Goal: Task Accomplishment & Management: Use online tool/utility

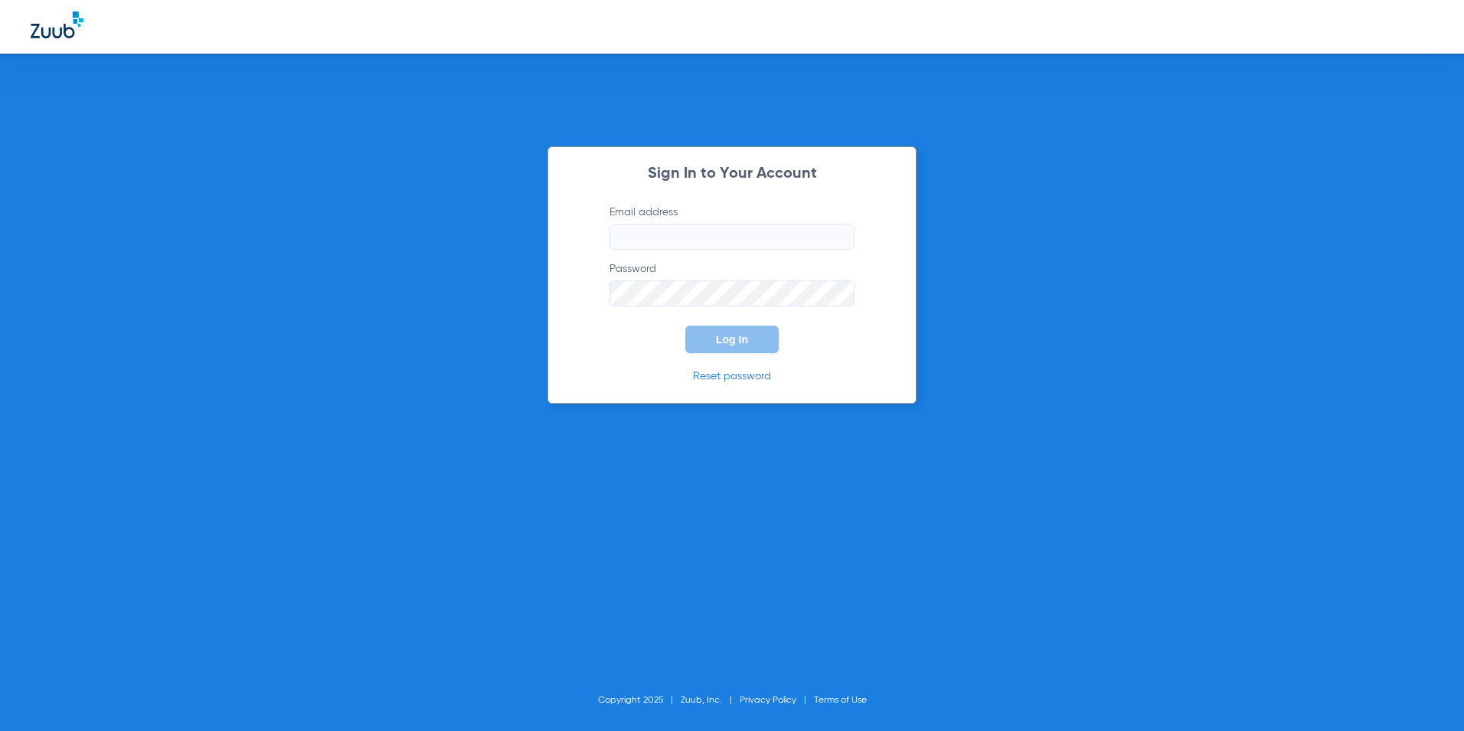
type input "[EMAIL_ADDRESS][DOMAIN_NAME]"
click at [738, 348] on button "Log In" at bounding box center [731, 339] width 93 height 28
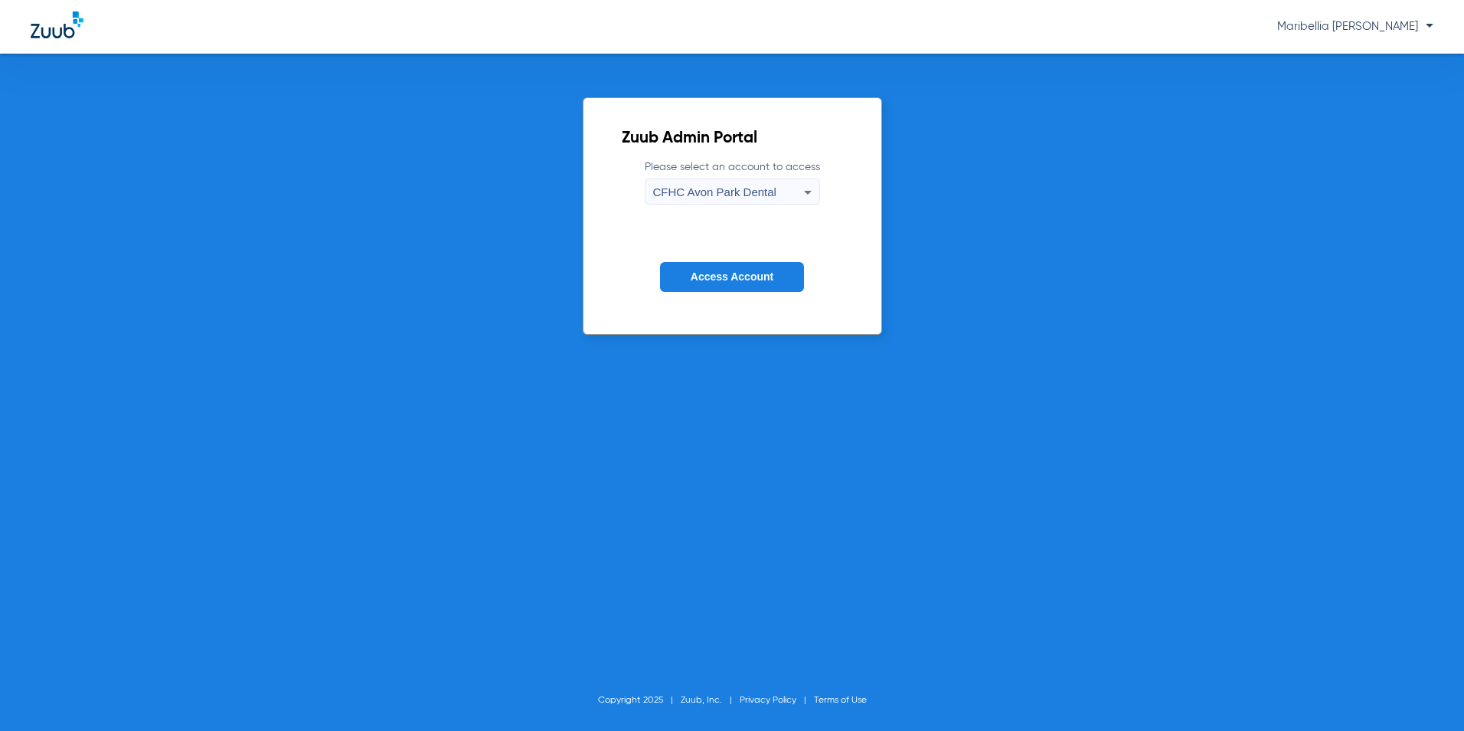
click at [752, 190] on span "CFHC Avon Park Dental" at bounding box center [714, 191] width 123 height 13
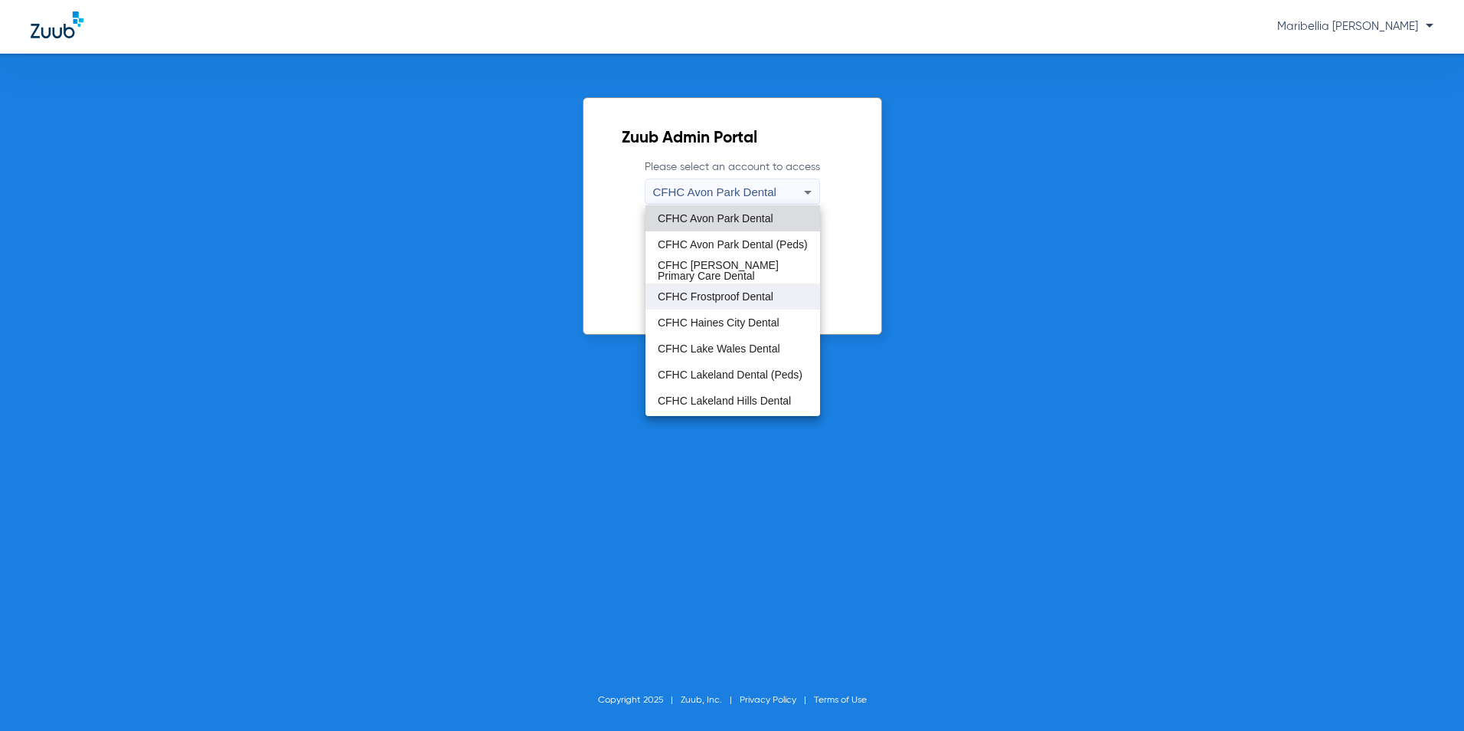
click at [749, 288] on mat-option "CFHC Frostproof Dental" at bounding box center [733, 296] width 175 height 26
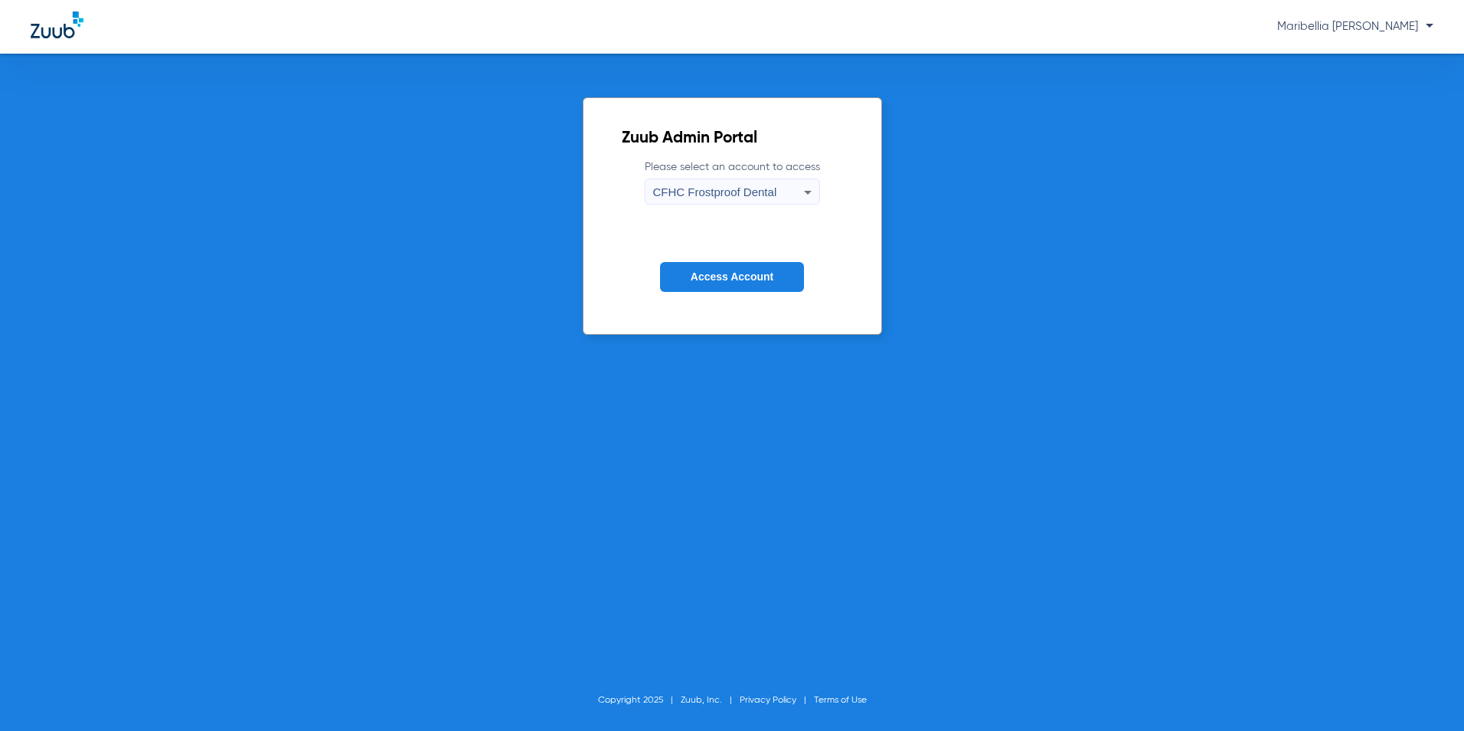
click at [747, 275] on span "Access Account" at bounding box center [732, 276] width 83 height 12
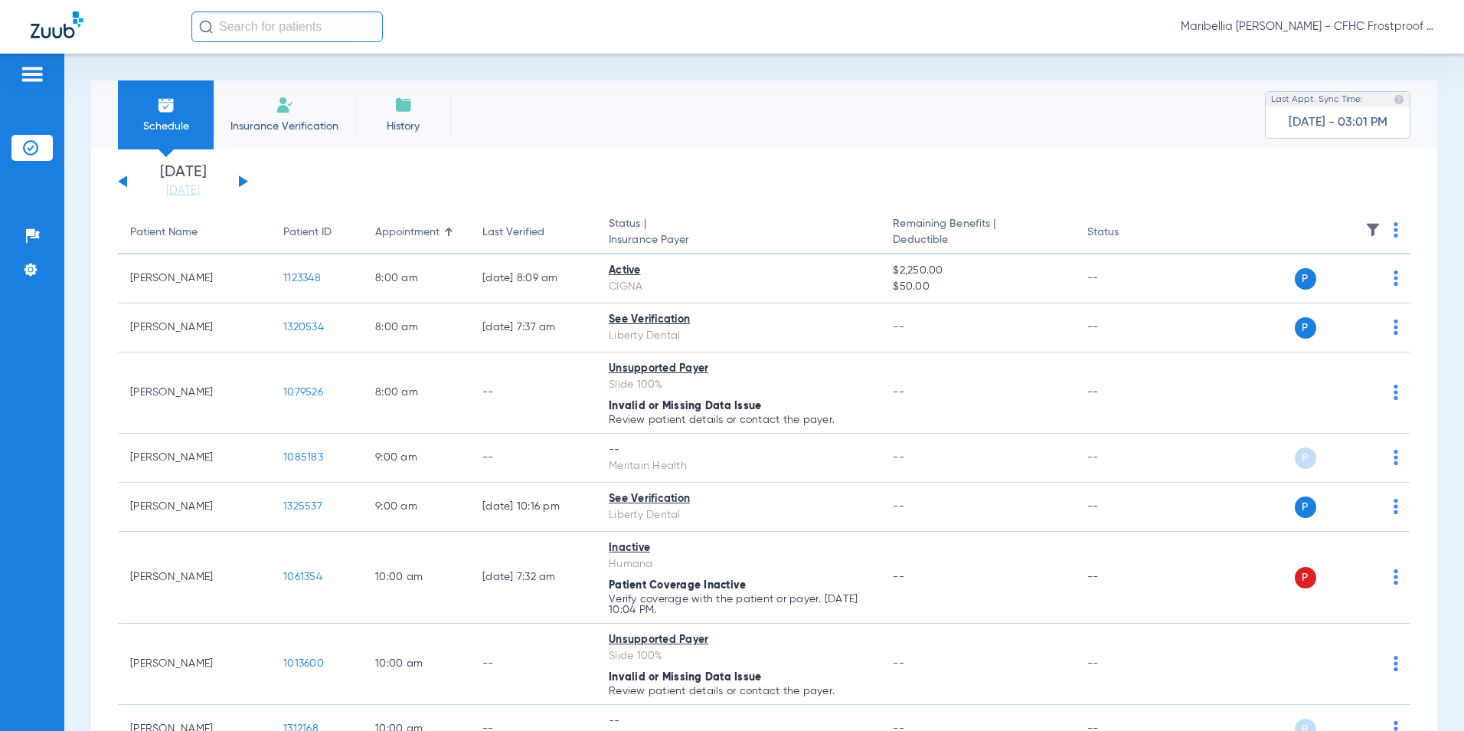
click at [244, 185] on div "[DATE] [DATE] [DATE] [DATE] [DATE] [DATE] [DATE] [DATE] [DATE] [DATE] [DATE] [D…" at bounding box center [183, 182] width 130 height 34
click at [244, 183] on button at bounding box center [243, 180] width 9 height 11
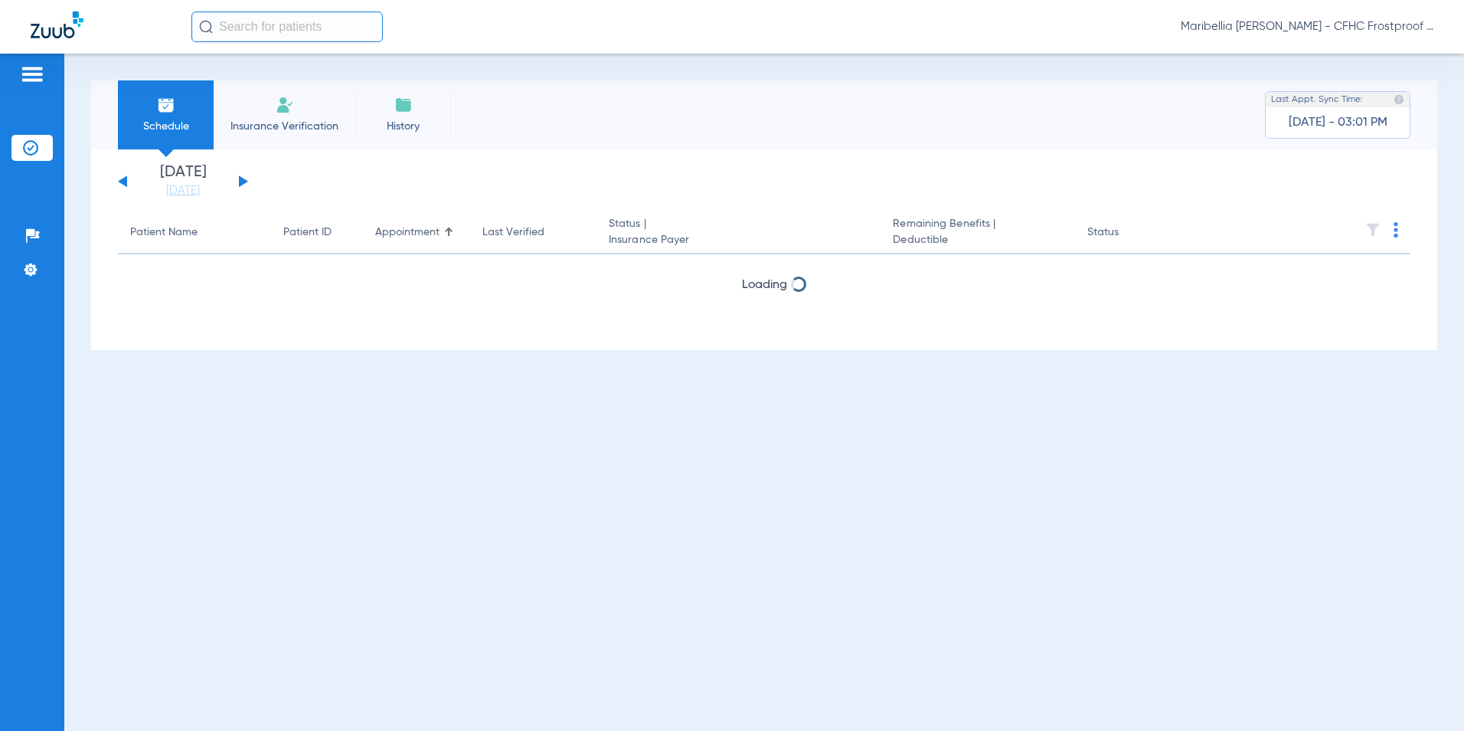
click at [244, 183] on button at bounding box center [243, 180] width 9 height 11
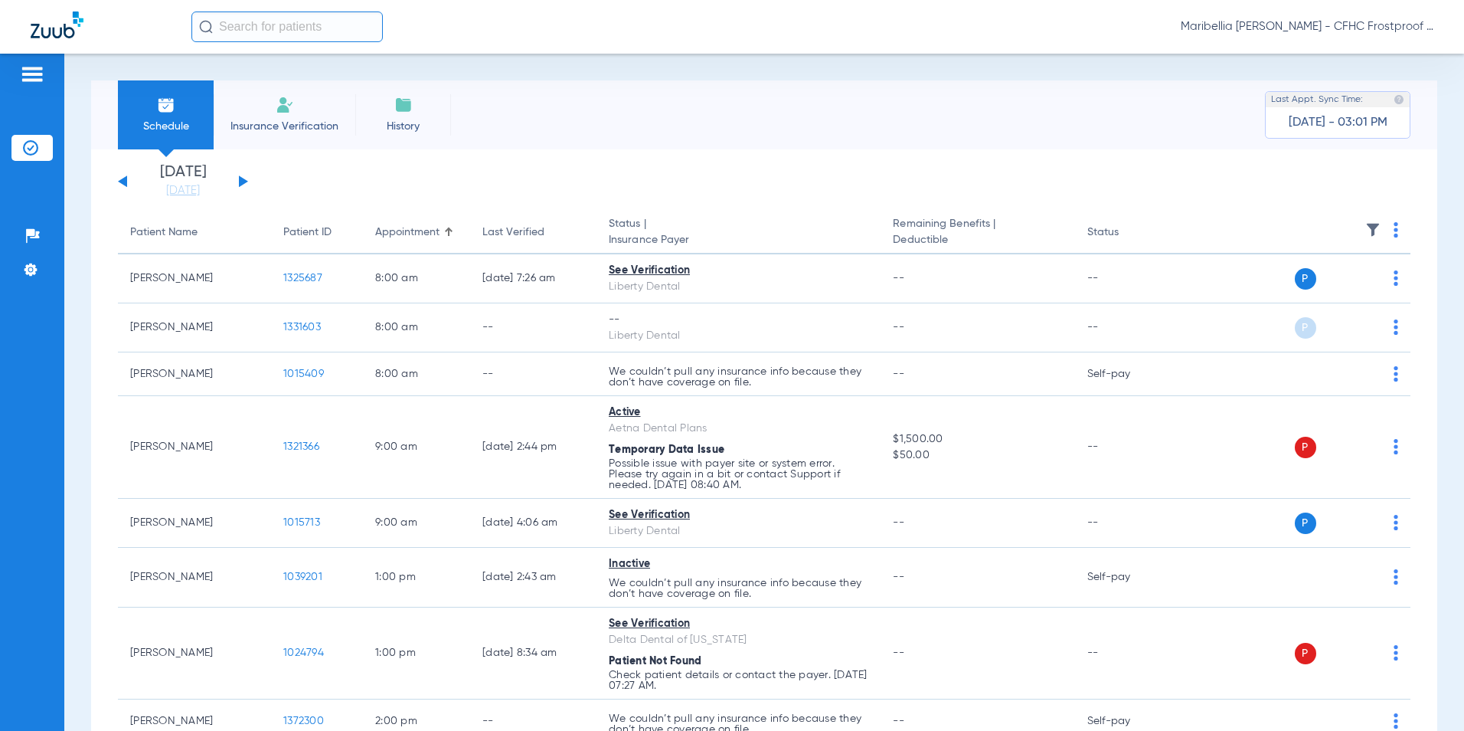
click at [244, 183] on button at bounding box center [243, 180] width 9 height 11
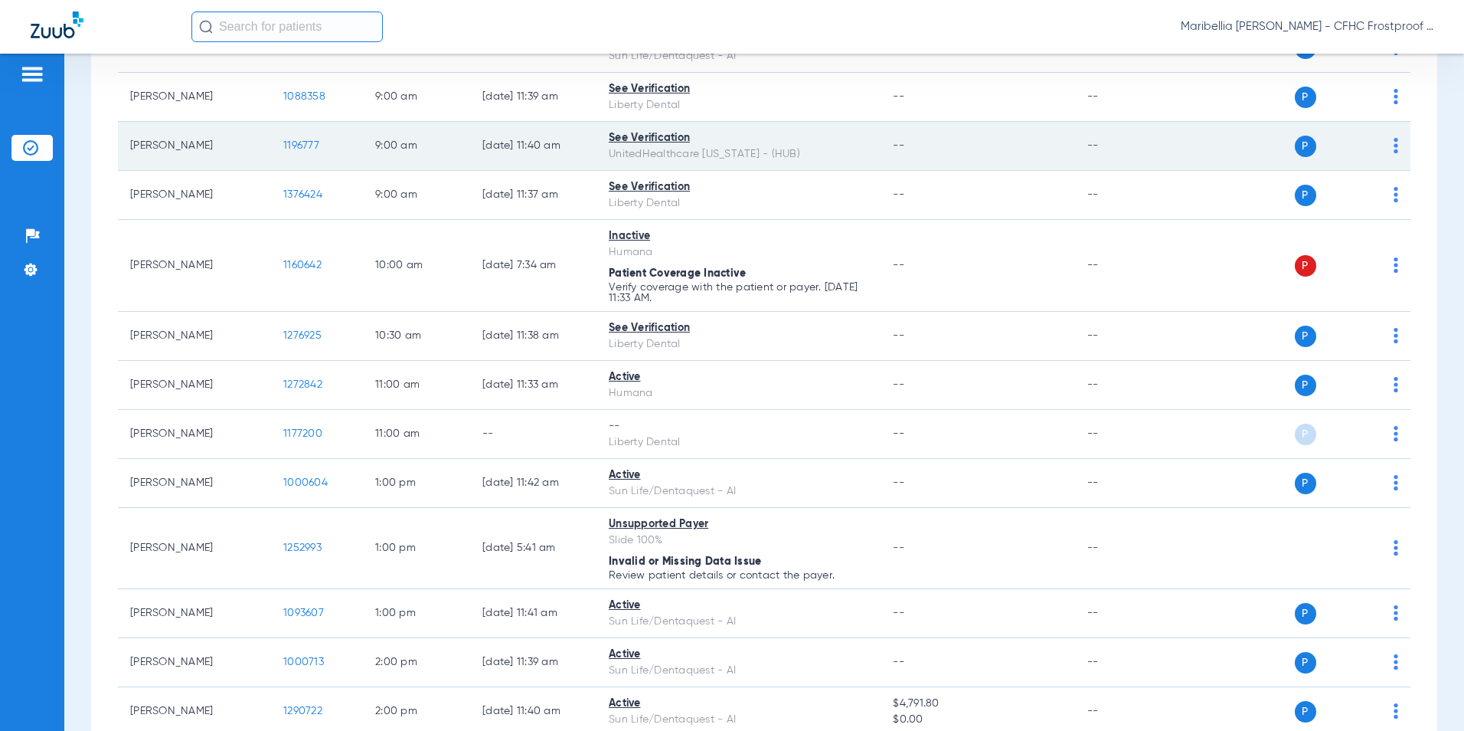
scroll to position [383, 0]
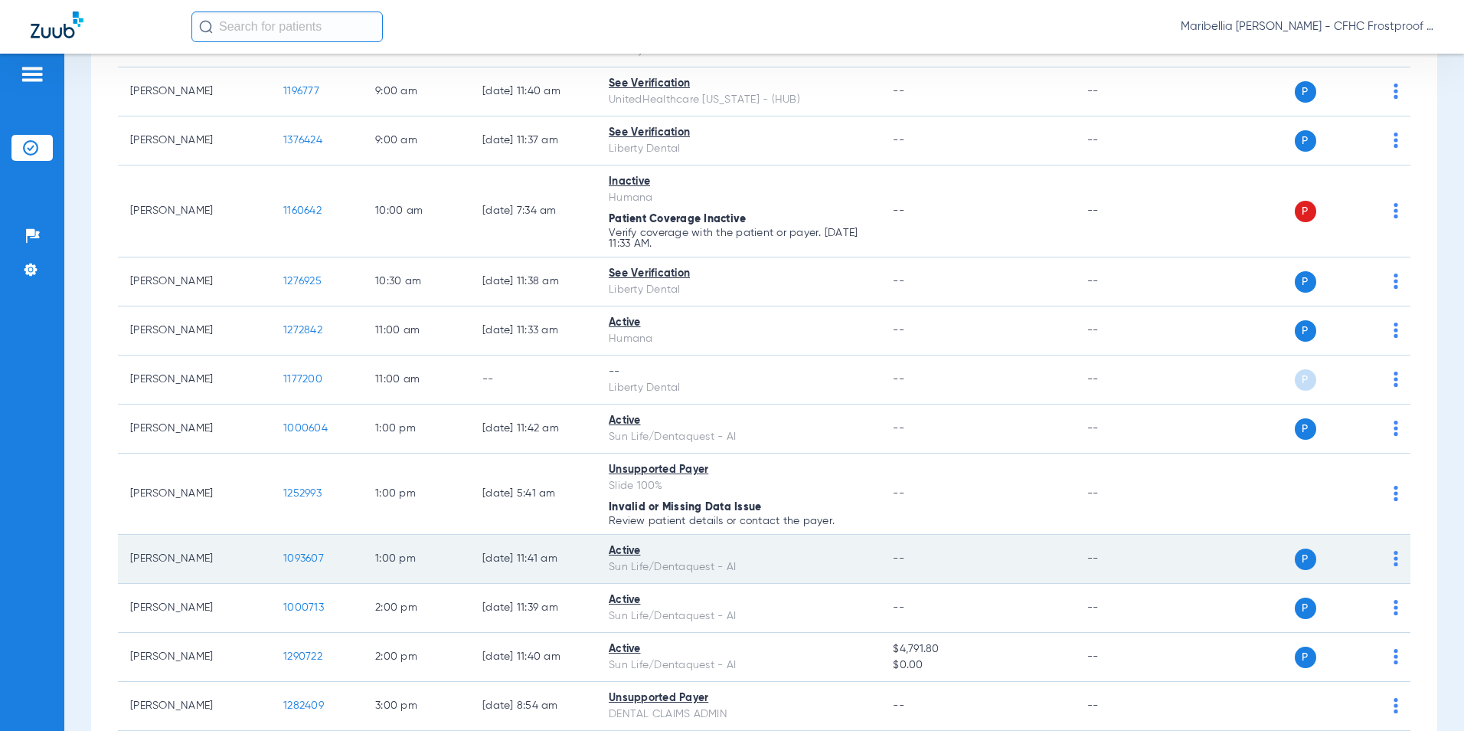
click at [302, 553] on span "1093607" at bounding box center [303, 558] width 41 height 11
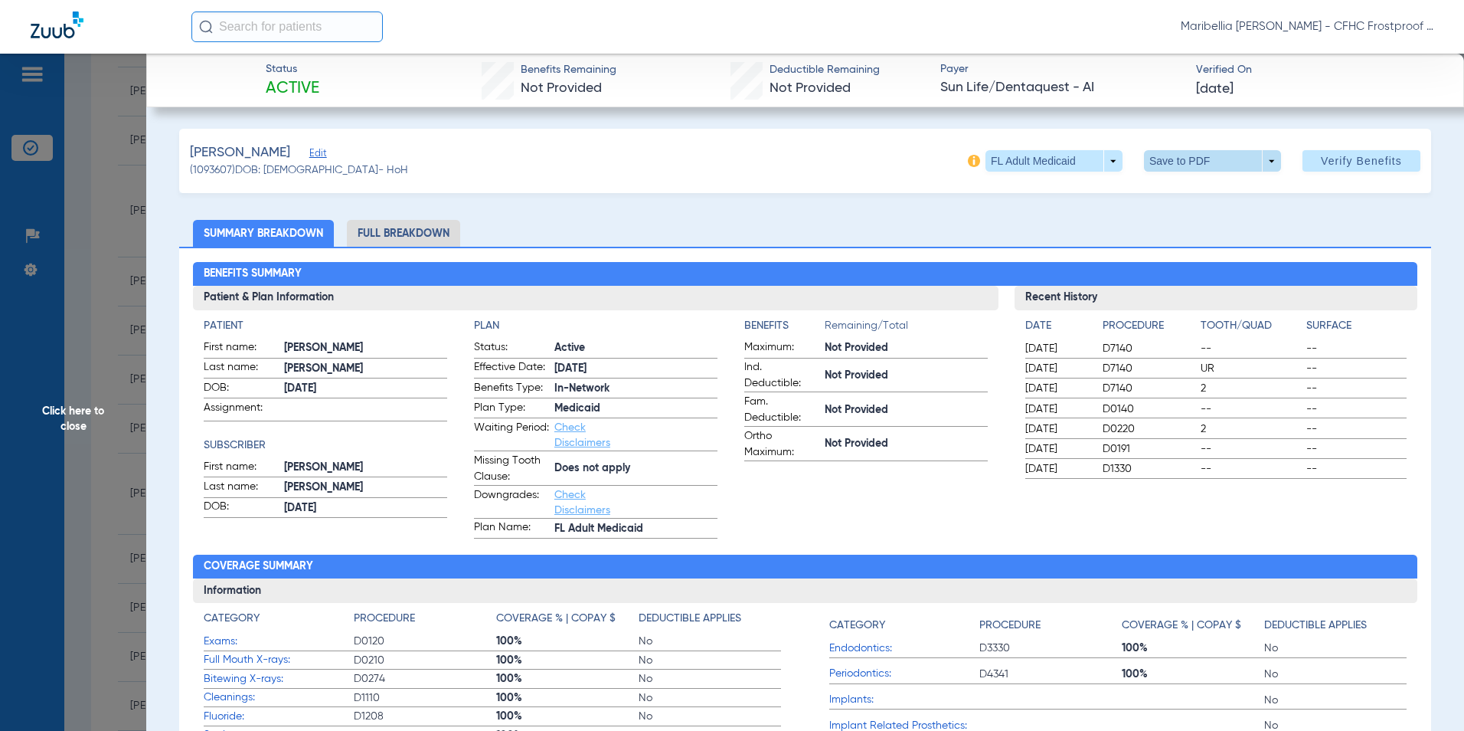
click at [1194, 150] on span at bounding box center [1212, 160] width 37 height 37
drag, startPoint x: 1190, startPoint y: 173, endPoint x: 1188, endPoint y: 185, distance: 11.7
click at [1188, 185] on div "insert_drive_file Save to PDF" at bounding box center [1261, 190] width 257 height 36
click at [1188, 186] on span "Save to PDF" at bounding box center [1206, 191] width 60 height 11
click at [671, 23] on div "Maribellia [PERSON_NAME] - CFHC Frostproof Dental" at bounding box center [812, 26] width 1242 height 31
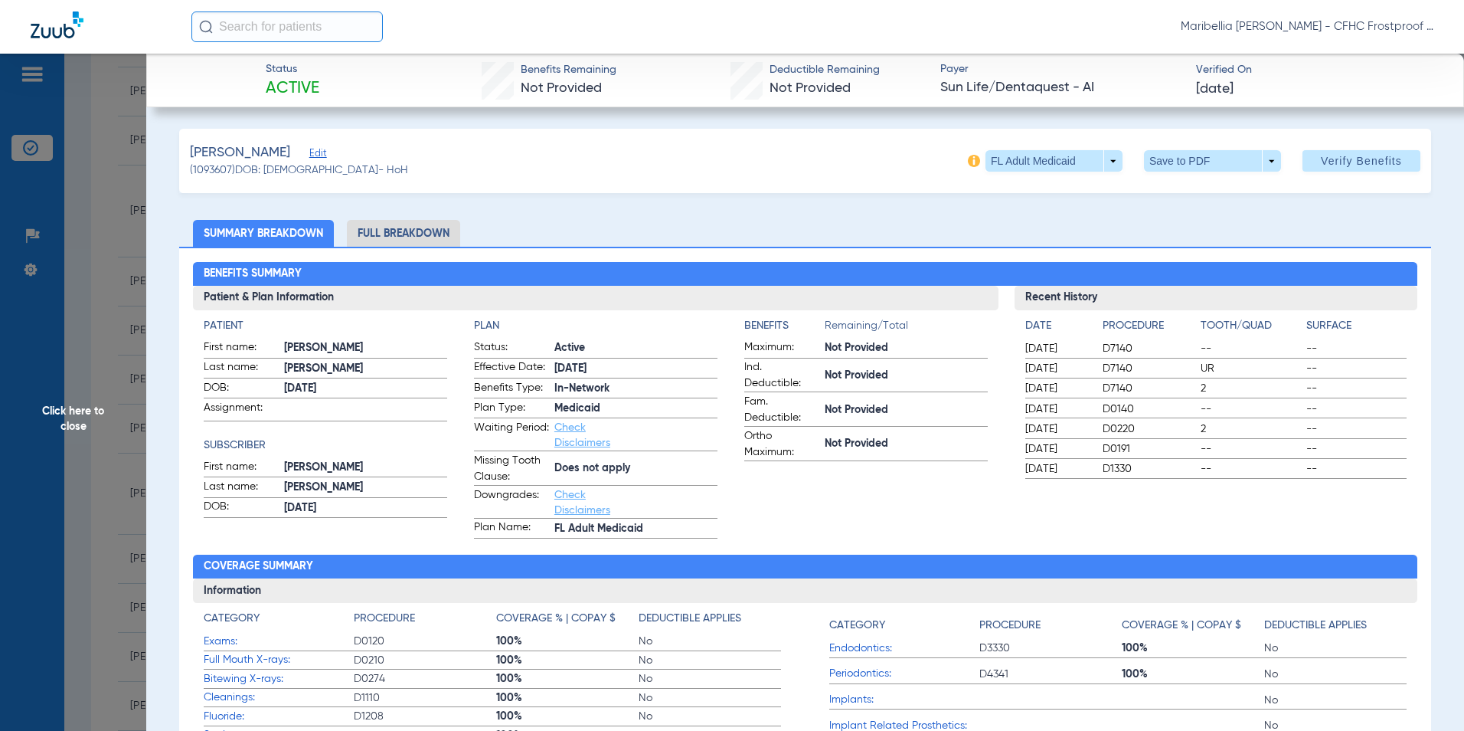
click at [86, 411] on span "Click here to close" at bounding box center [73, 419] width 146 height 731
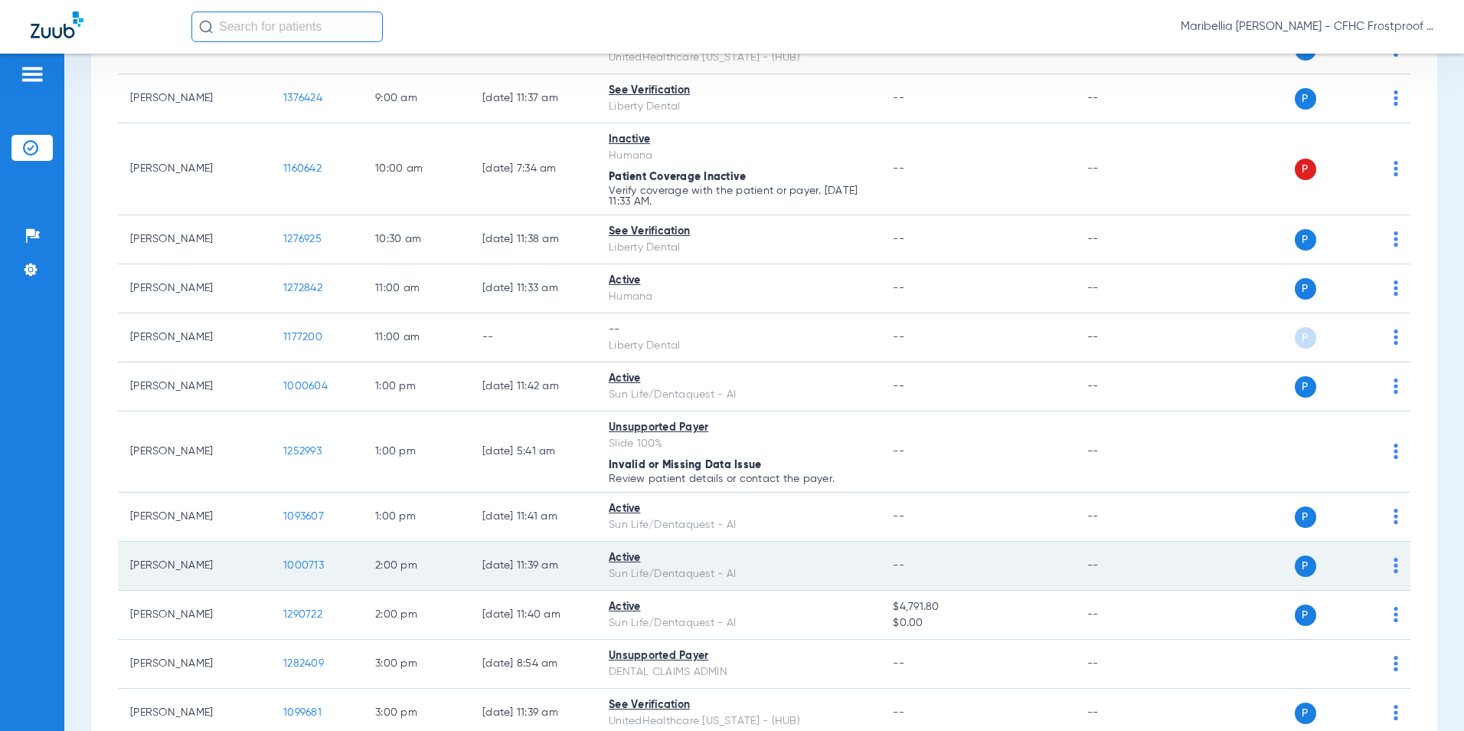
scroll to position [459, 0]
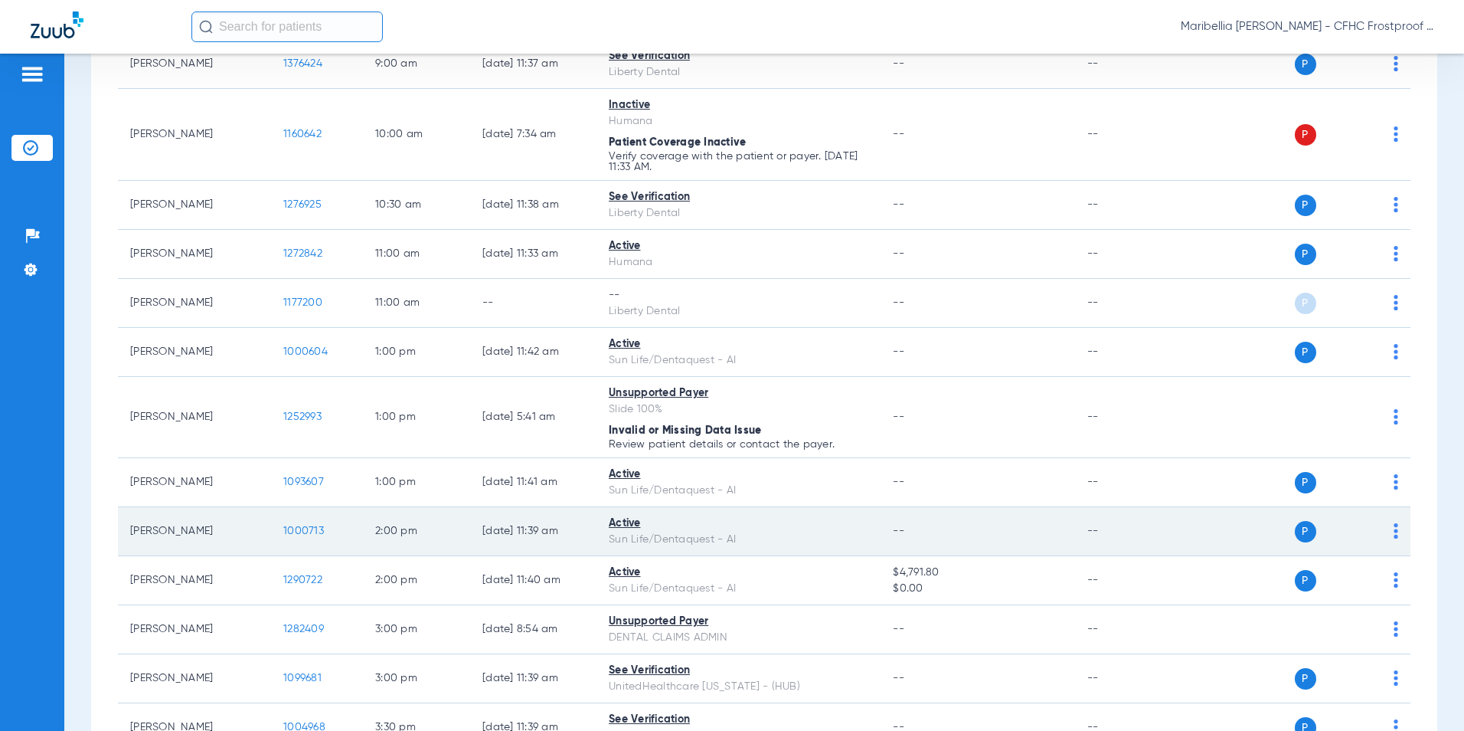
click at [289, 529] on span "1000713" at bounding box center [303, 530] width 41 height 11
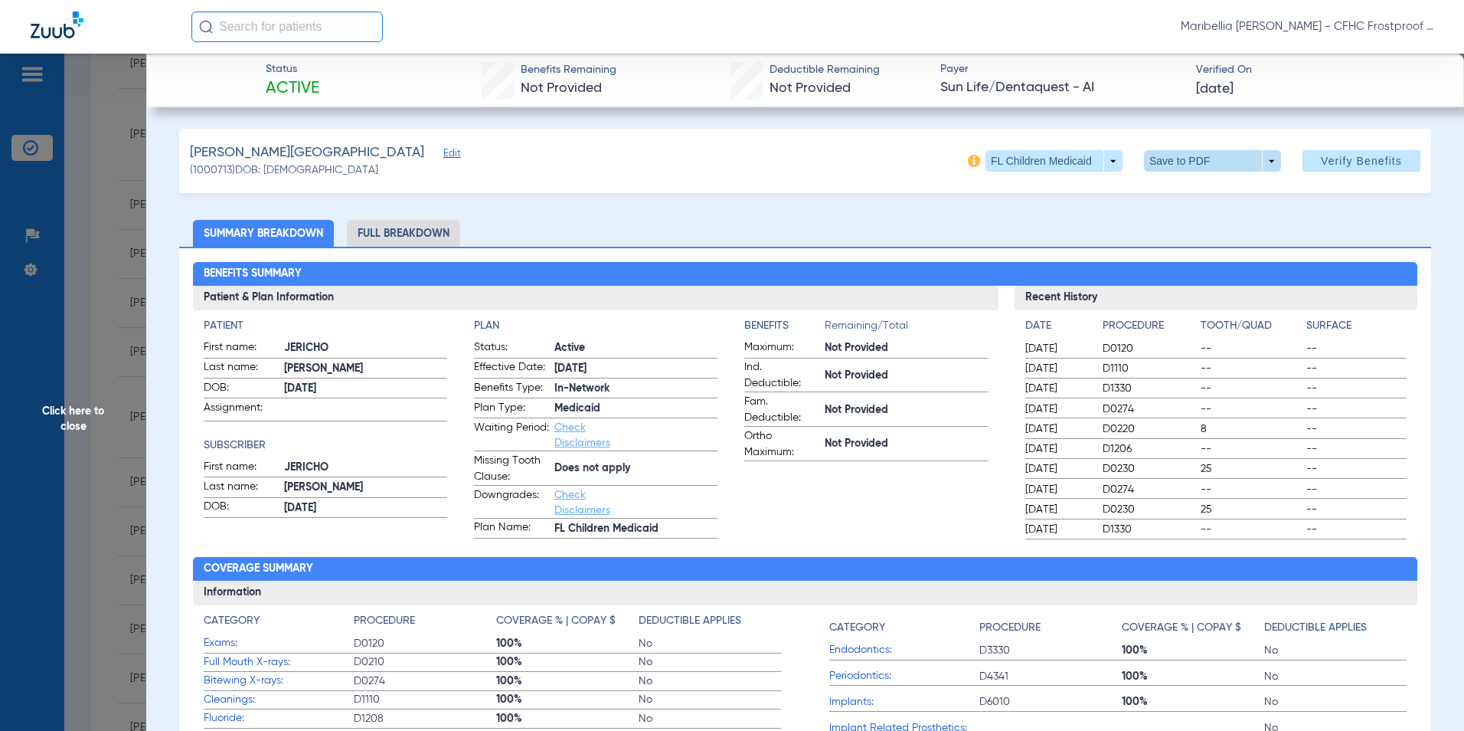
click at [1219, 172] on span at bounding box center [1212, 160] width 37 height 37
click at [1211, 198] on button "insert_drive_file Save to PDF" at bounding box center [1191, 191] width 116 height 31
click at [1199, 165] on span at bounding box center [1212, 160] width 37 height 37
click at [1195, 192] on span "Save to PDF" at bounding box center [1206, 191] width 60 height 11
click at [96, 419] on span "Click here to close" at bounding box center [73, 419] width 146 height 731
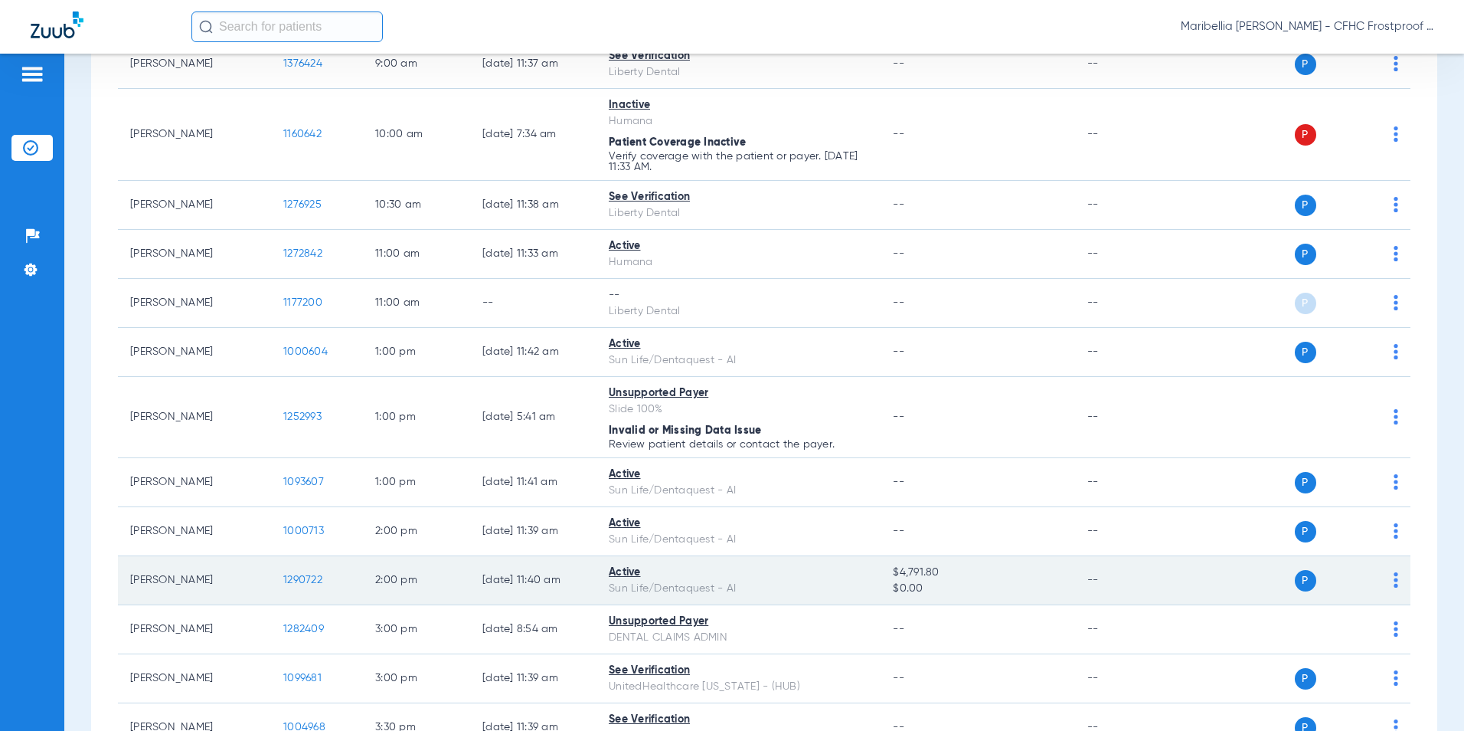
click at [302, 572] on td "1290722" at bounding box center [317, 580] width 92 height 49
click at [303, 577] on td "1290722" at bounding box center [317, 580] width 92 height 49
click at [303, 577] on span "1290722" at bounding box center [302, 579] width 39 height 11
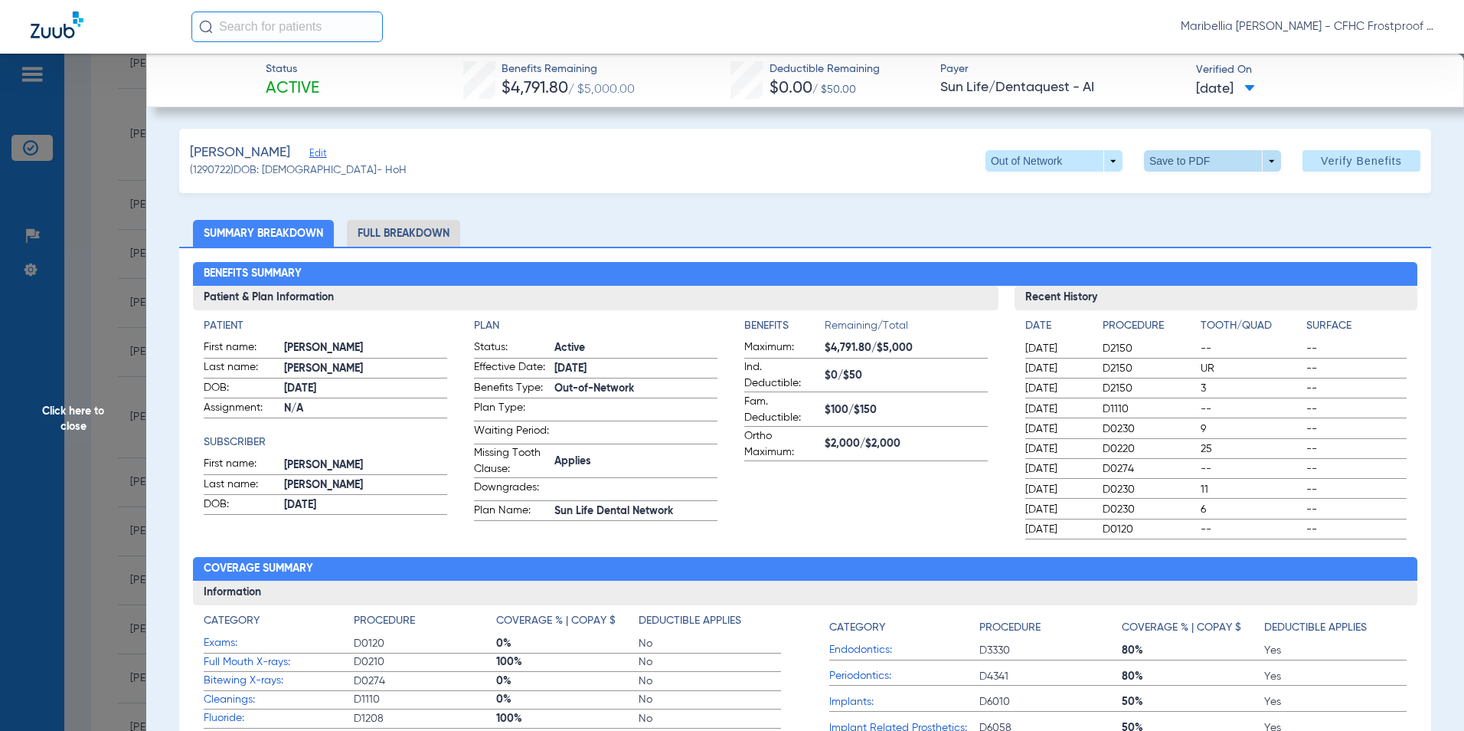
click at [1203, 146] on span at bounding box center [1212, 160] width 37 height 37
click at [1198, 186] on span "Save to PDF" at bounding box center [1206, 191] width 60 height 11
click at [94, 392] on span "Click here to close" at bounding box center [73, 419] width 146 height 731
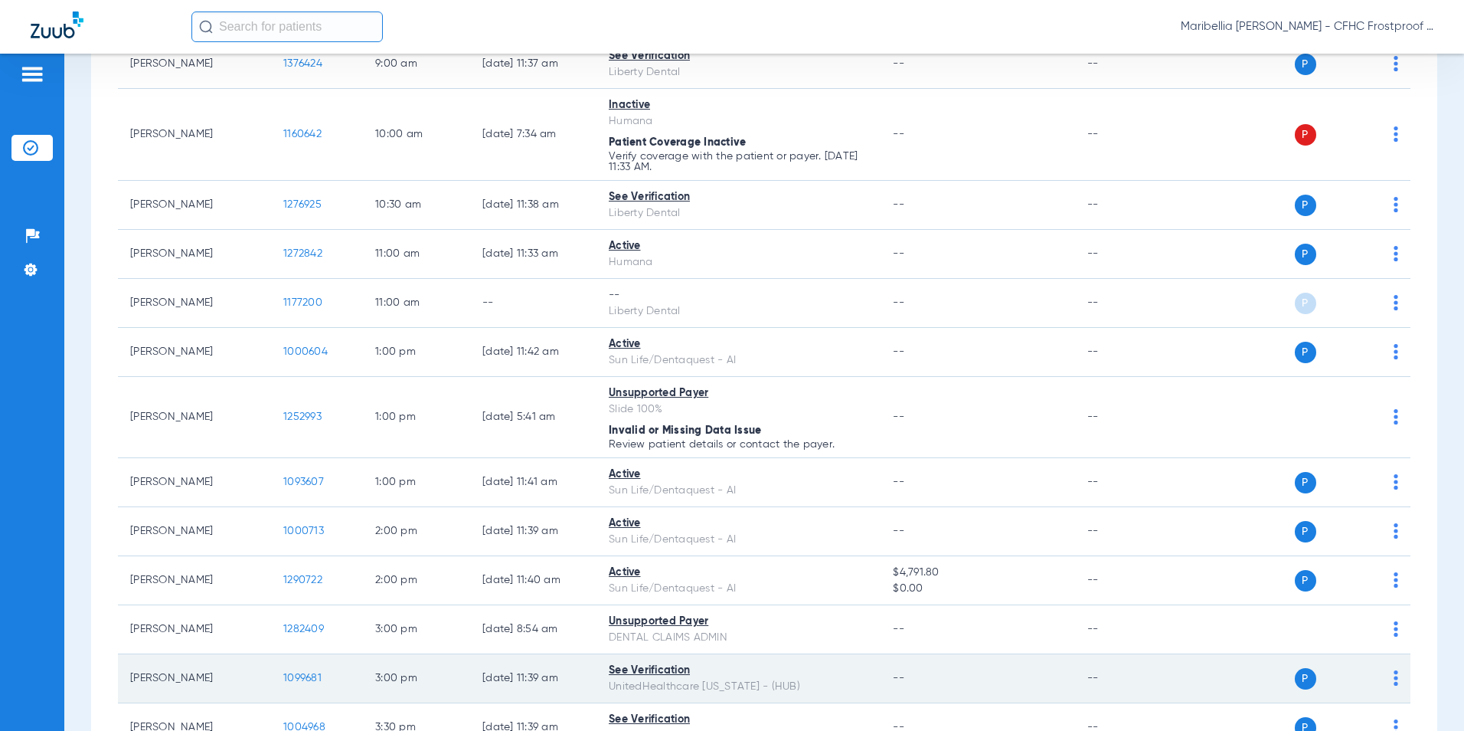
click at [295, 671] on td "1099681" at bounding box center [317, 678] width 92 height 49
click at [296, 680] on span "1099681" at bounding box center [302, 677] width 38 height 11
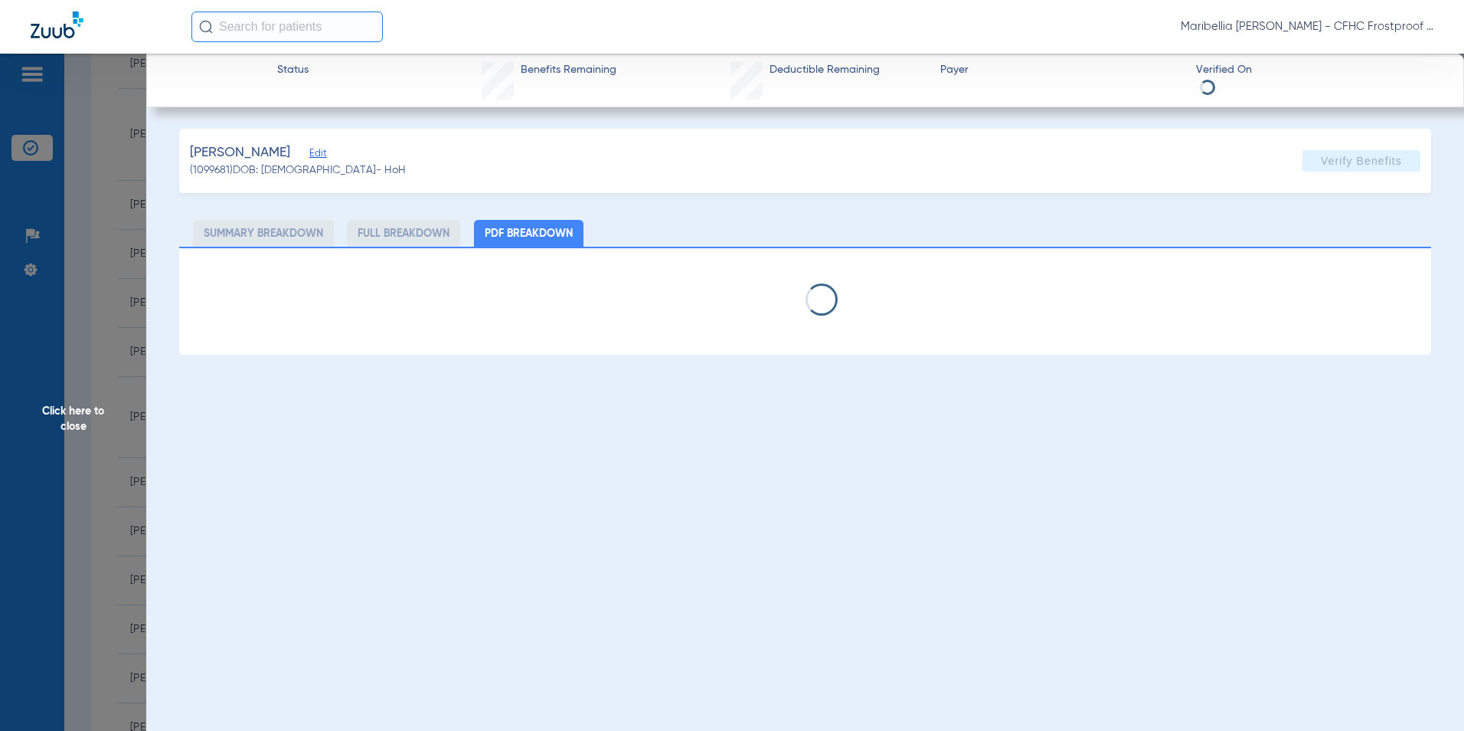
select select "page-width"
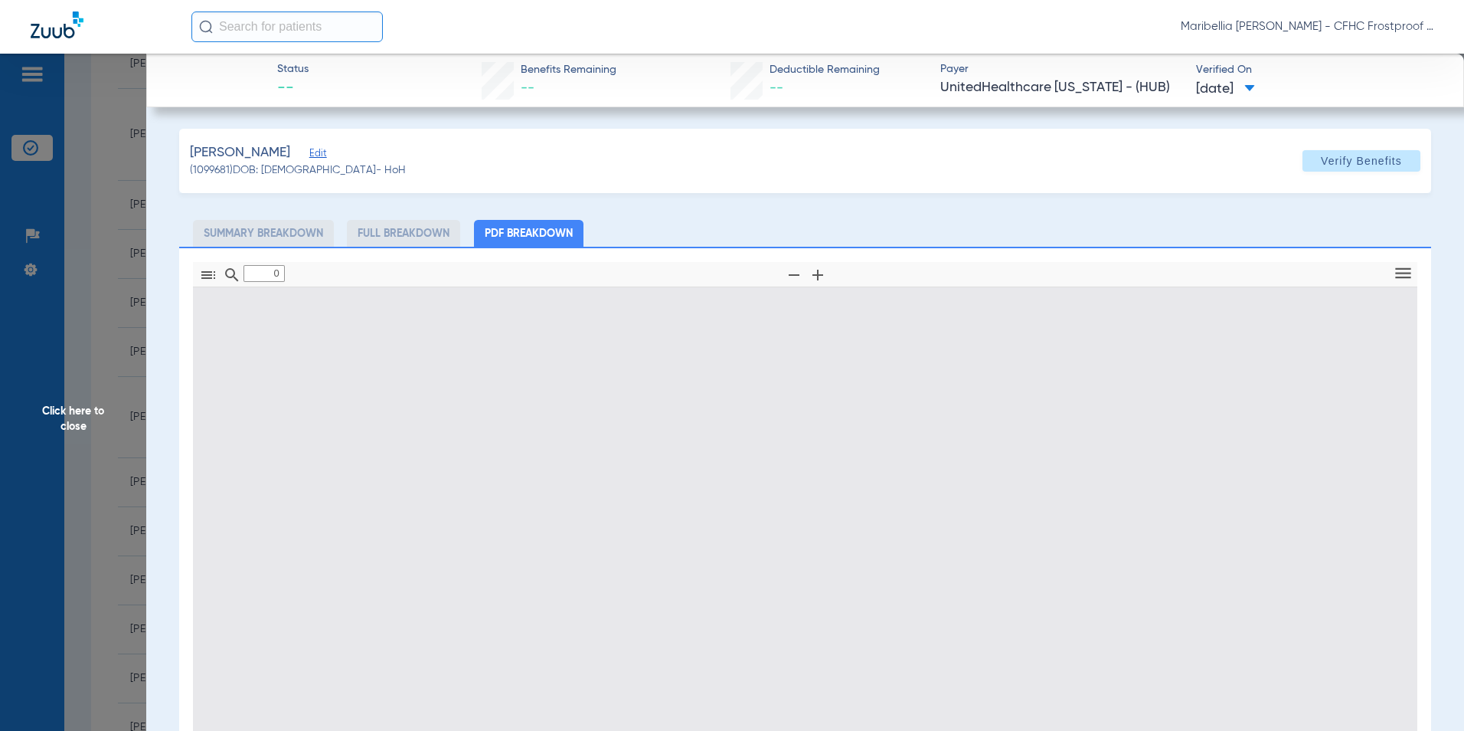
type input "1"
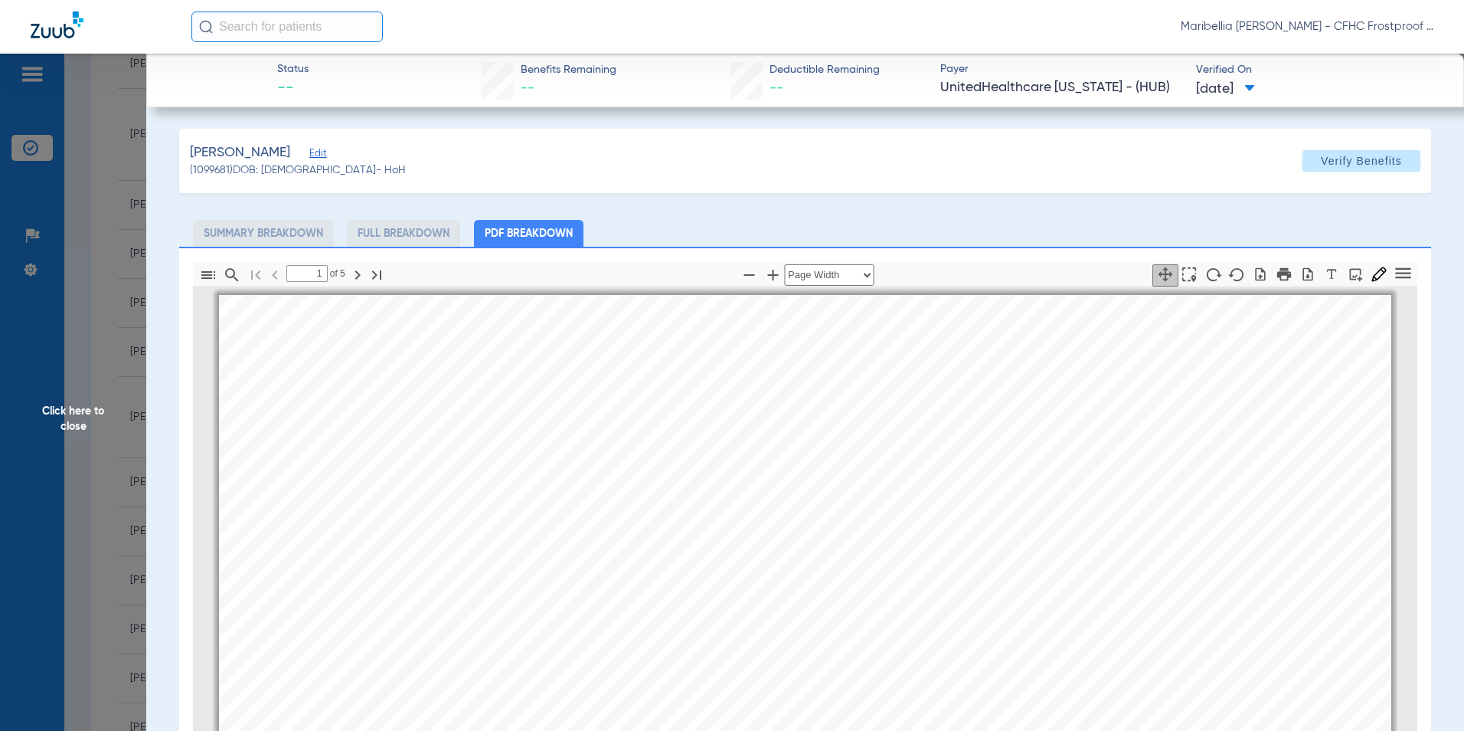
scroll to position [8, 0]
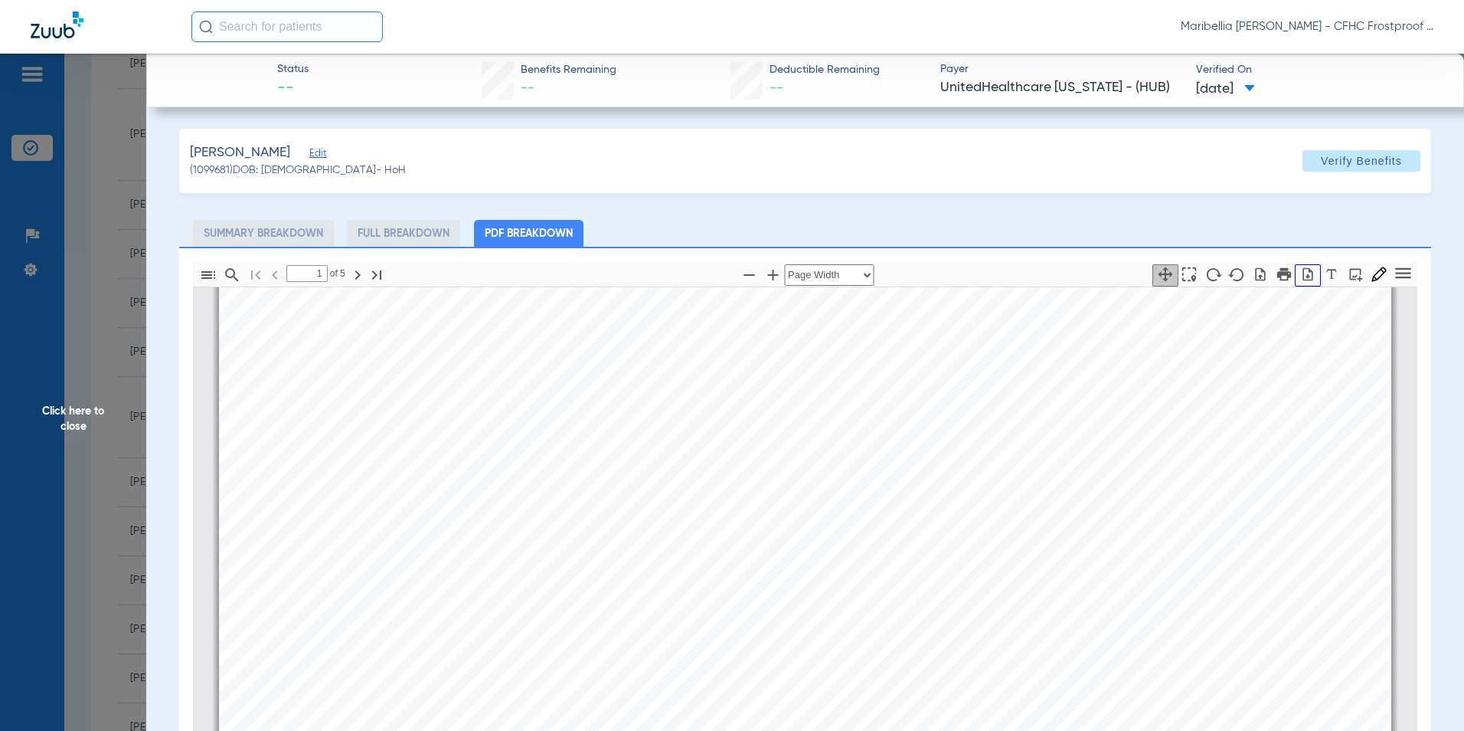
click at [1303, 274] on icon "button" at bounding box center [1308, 273] width 10 height 13
drag, startPoint x: 136, startPoint y: 392, endPoint x: 113, endPoint y: 403, distance: 26.0
click at [136, 394] on span "Click here to close" at bounding box center [73, 419] width 146 height 731
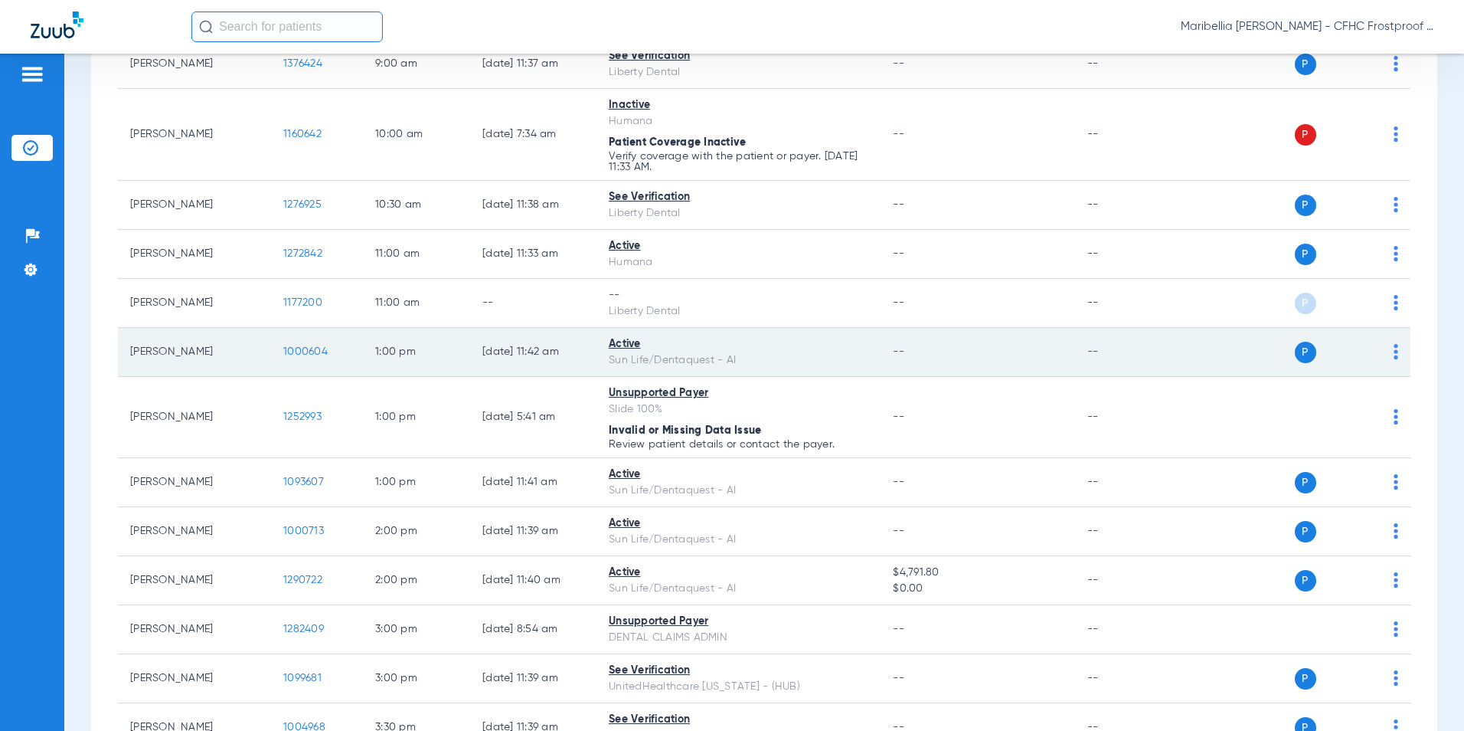
click at [303, 349] on span "1000604" at bounding box center [305, 351] width 44 height 11
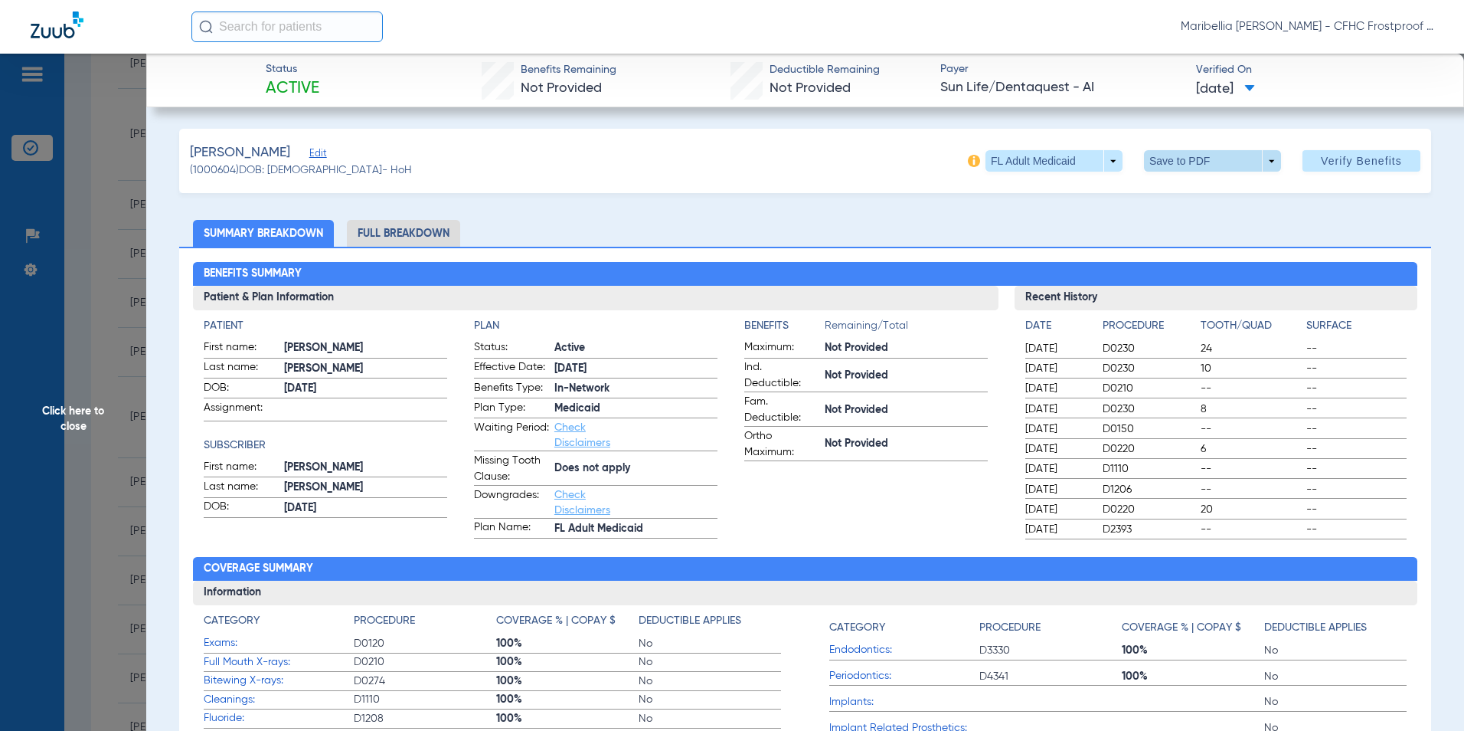
click at [1165, 165] on span at bounding box center [1212, 160] width 137 height 21
click at [1174, 194] on button "insert_drive_file Save to PDF" at bounding box center [1191, 191] width 116 height 31
click at [115, 397] on span "Click here to close" at bounding box center [73, 419] width 146 height 731
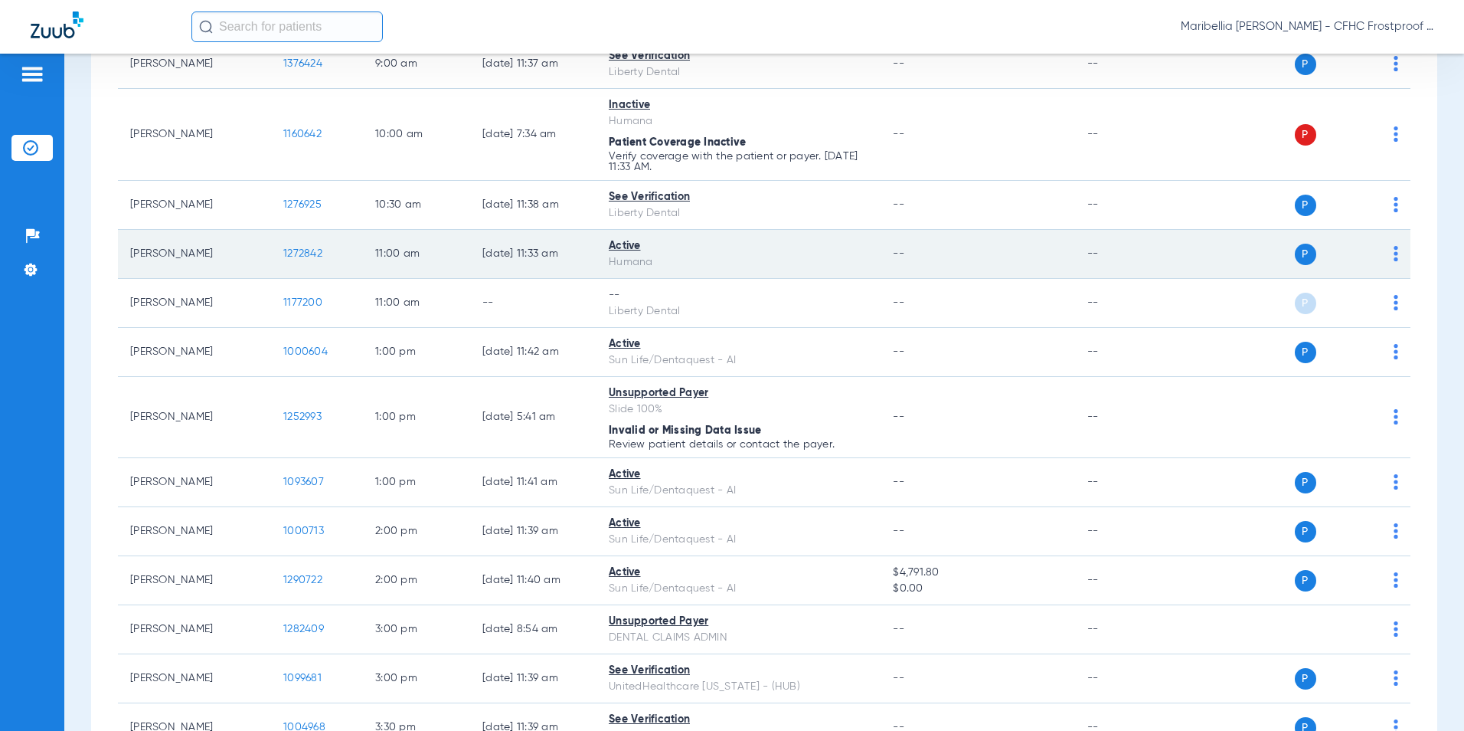
click at [312, 257] on span "1272842" at bounding box center [302, 253] width 39 height 11
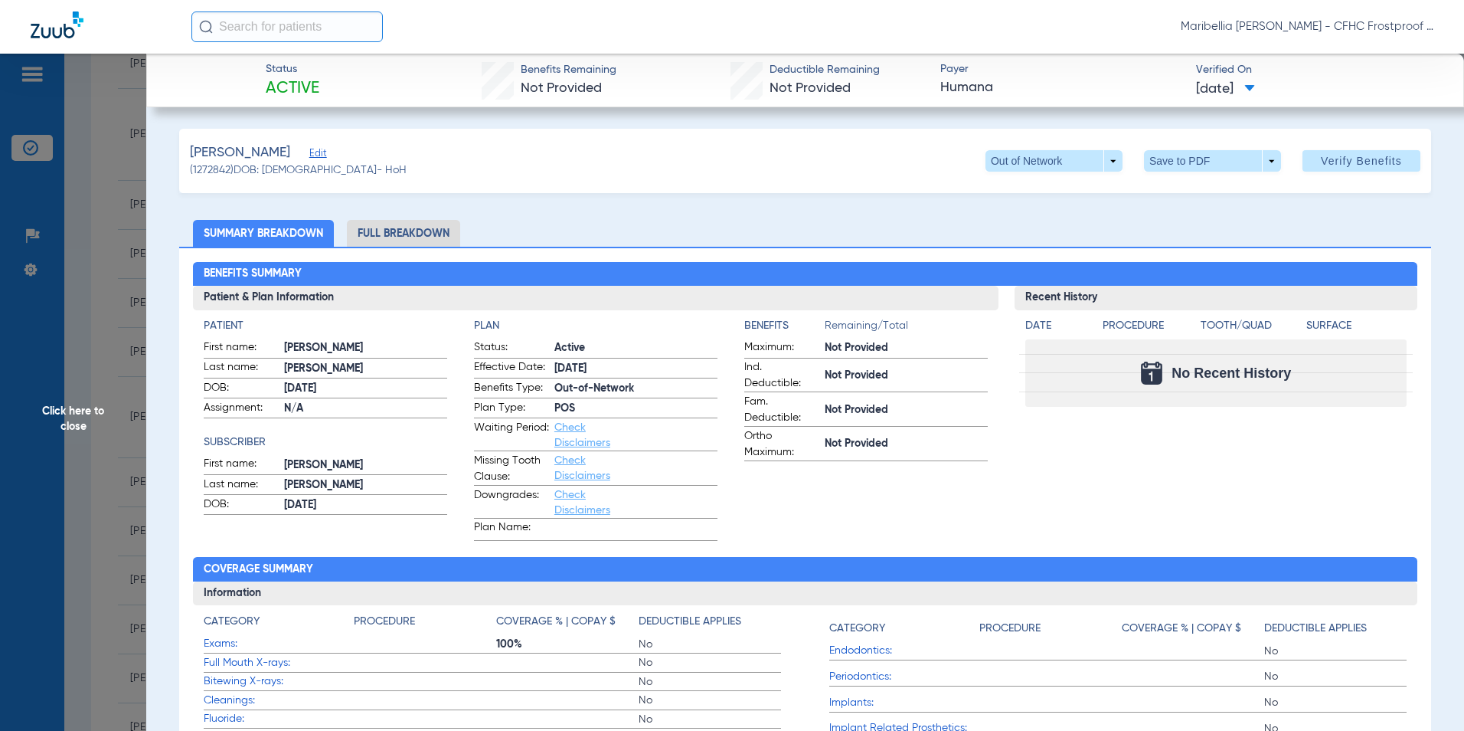
click at [1194, 166] on span at bounding box center [1212, 160] width 37 height 37
click at [1177, 204] on button "insert_drive_file Save to PDF" at bounding box center [1191, 191] width 116 height 31
click at [78, 417] on span "Click here to close" at bounding box center [73, 419] width 146 height 731
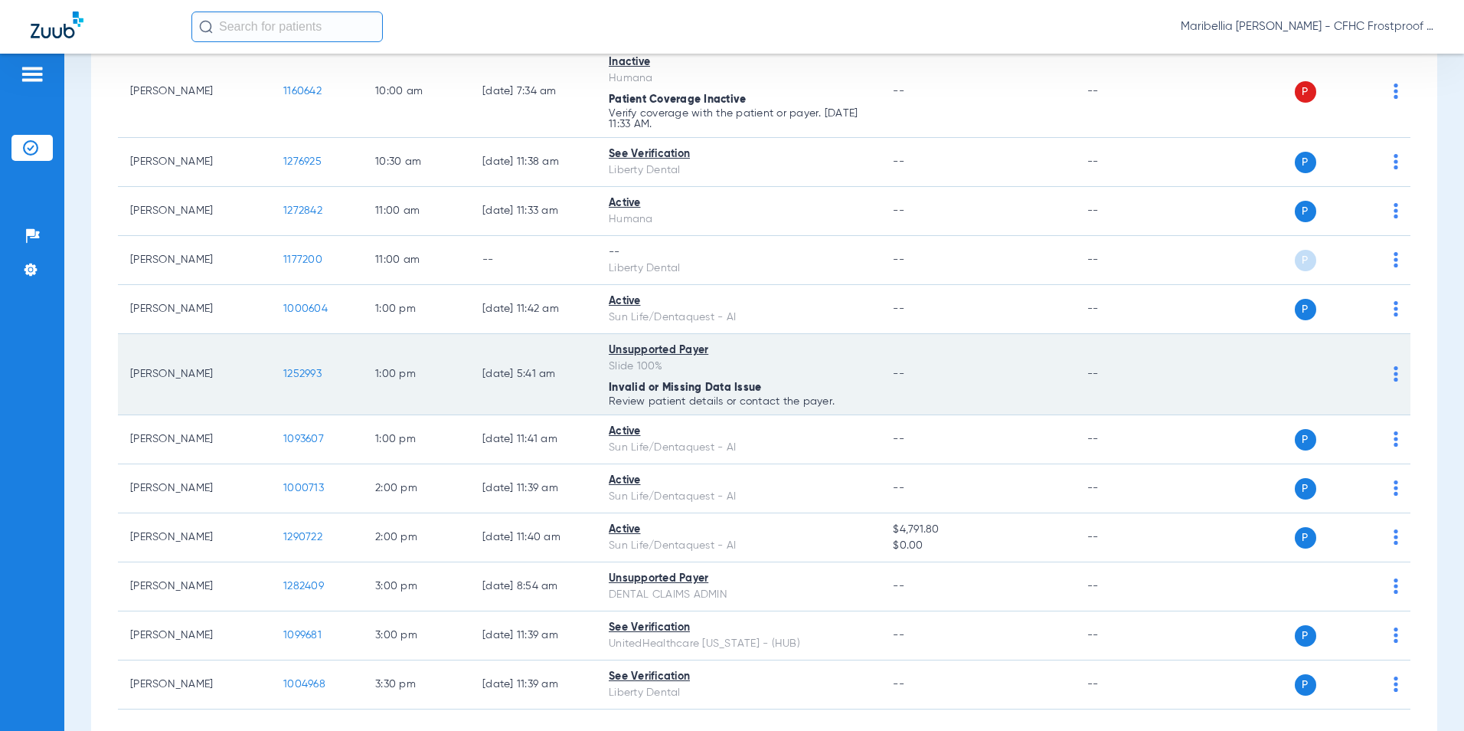
scroll to position [579, 0]
